Goal: Information Seeking & Learning: Learn about a topic

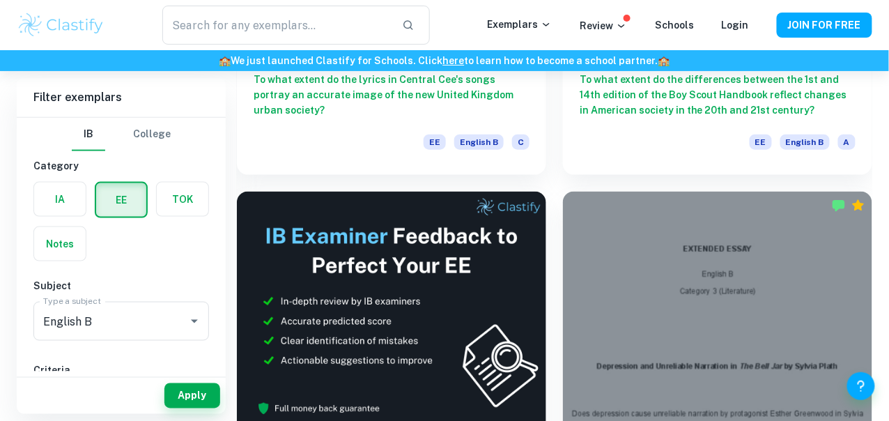
scroll to position [357, 0]
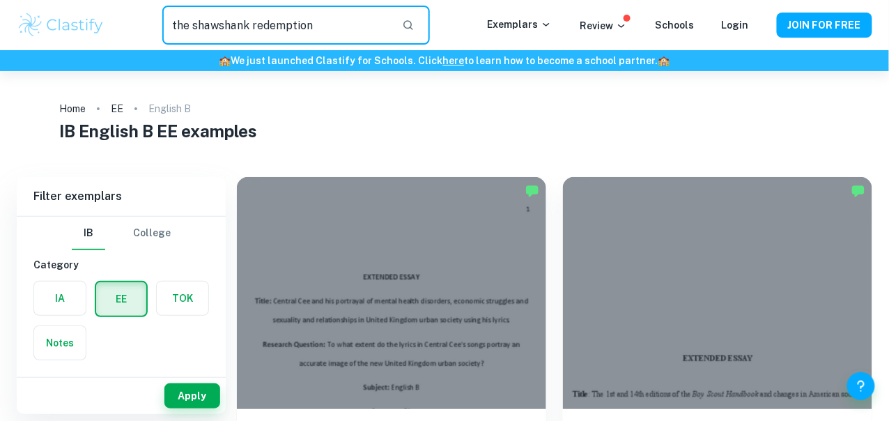
type input "the shawshank redemption"
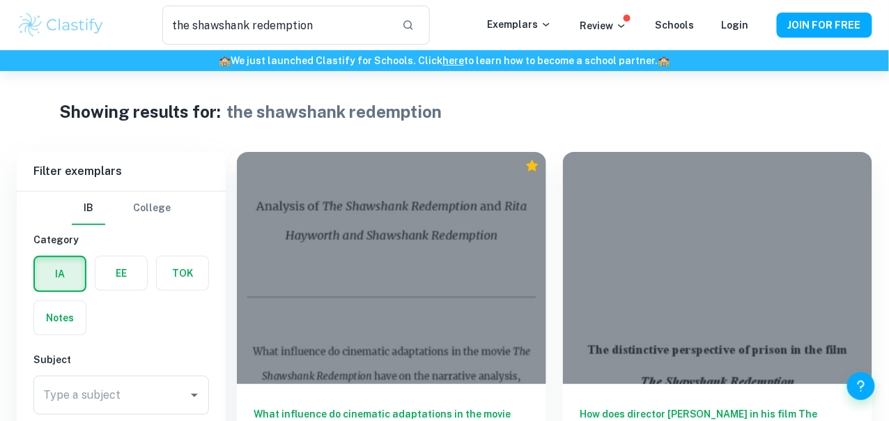
scroll to position [71, 0]
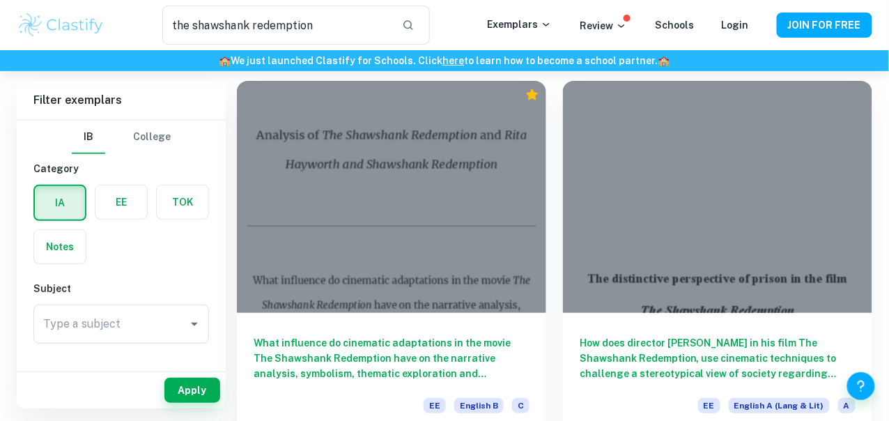
click at [391, 335] on h6 "What influence do cinematic adaptations in the movie The Shawshank Redemption h…" at bounding box center [392, 358] width 276 height 46
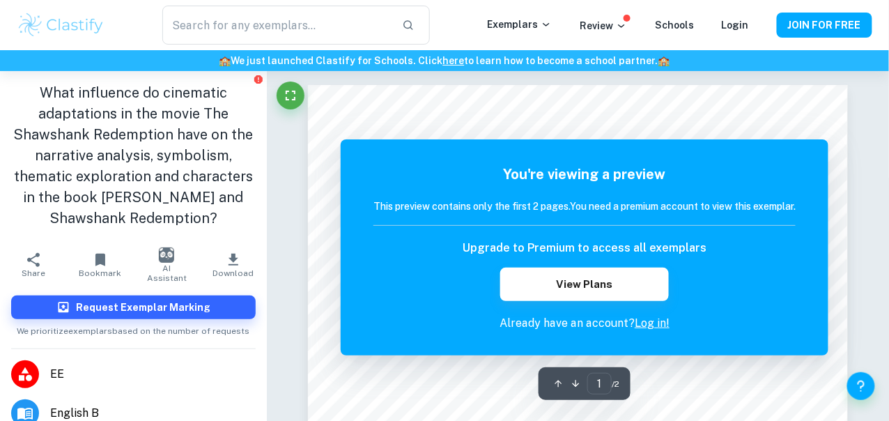
type input "the shawshank redemption"
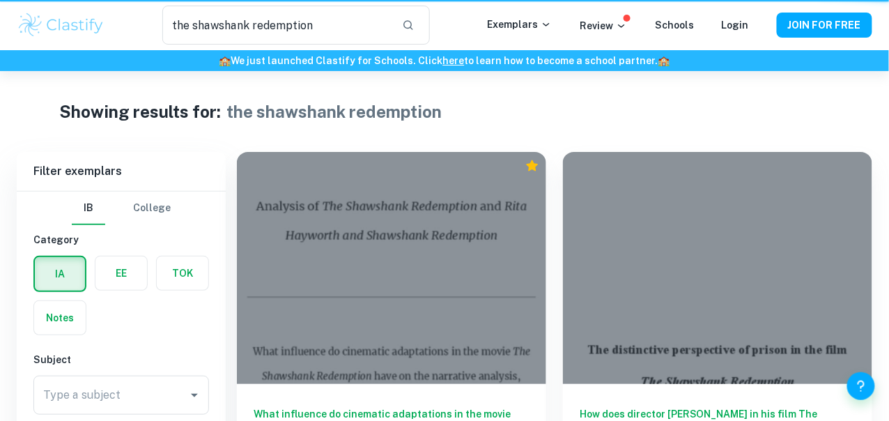
scroll to position [71, 0]
